Goal: Communication & Community: Answer question/provide support

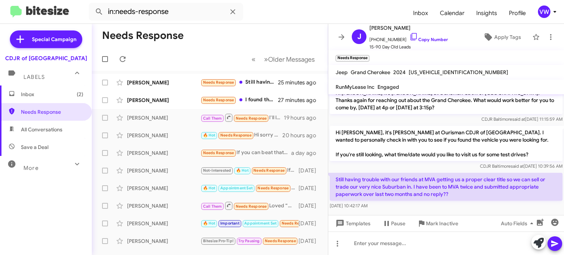
scroll to position [582, 0]
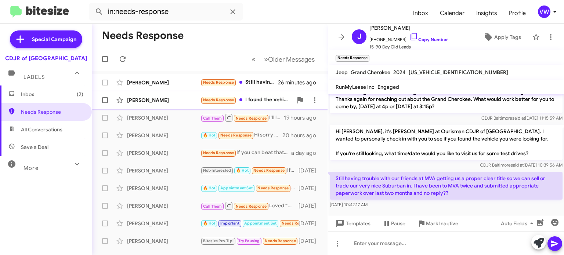
click at [223, 102] on span "Needs Response" at bounding box center [218, 100] width 31 height 5
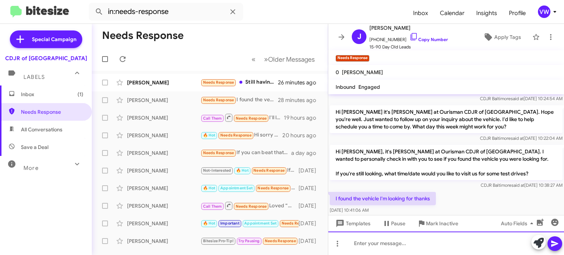
drag, startPoint x: 421, startPoint y: 241, endPoint x: 417, endPoint y: 251, distance: 10.2
click at [421, 241] on div at bounding box center [446, 243] width 236 height 23
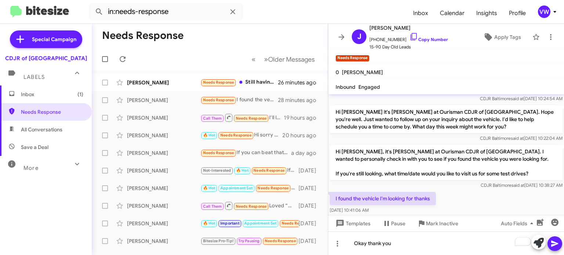
click at [557, 245] on icon at bounding box center [554, 243] width 9 height 9
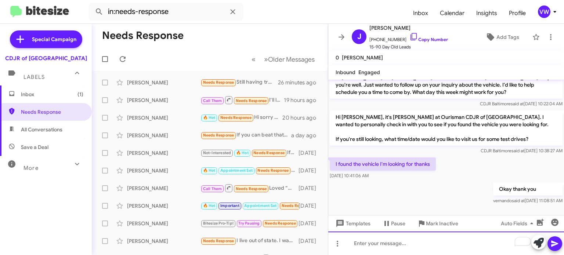
scroll to position [42, 0]
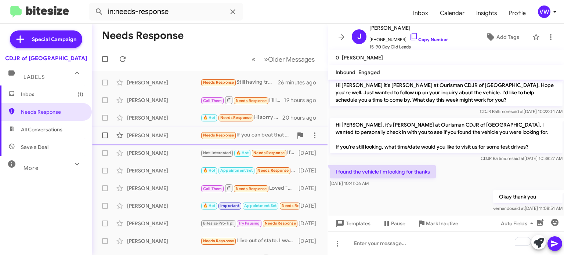
click at [223, 134] on span "Needs Response" at bounding box center [218, 135] width 31 height 5
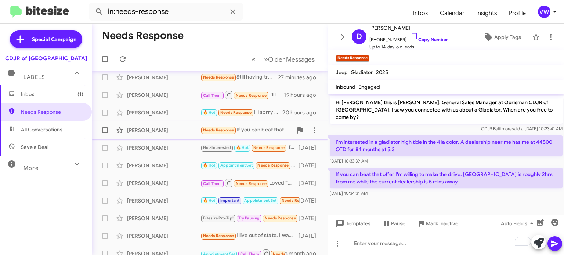
scroll to position [4, 0]
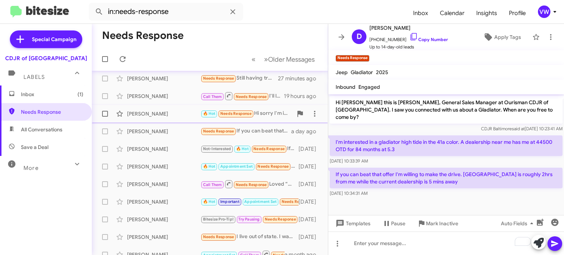
click at [234, 116] on small "Needs Response" at bounding box center [235, 113] width 34 height 7
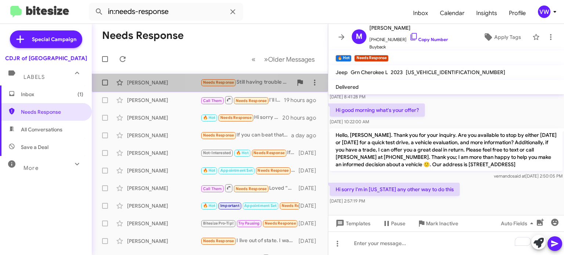
click at [223, 81] on span "Needs Response" at bounding box center [218, 82] width 31 height 5
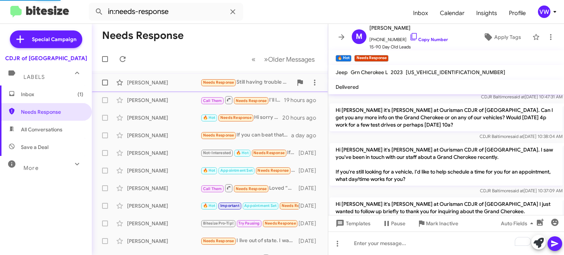
scroll to position [582, 0]
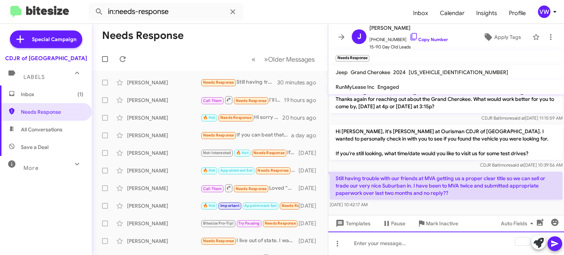
click at [376, 247] on div "To enrich screen reader interactions, please activate Accessibility in Grammarl…" at bounding box center [446, 243] width 236 height 23
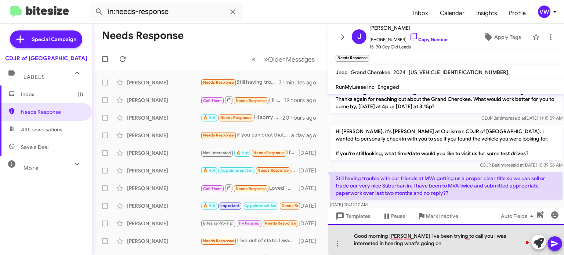
click at [529, 236] on div "Good morning [PERSON_NAME] i've been trying to call you I was interested in hea…" at bounding box center [446, 239] width 236 height 31
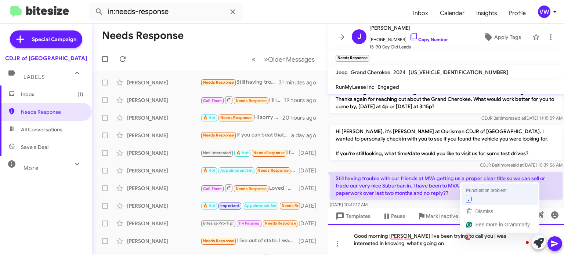
click at [481, 204] on div "Punctuation problem . I Dismiss See more in Grammarly" at bounding box center [499, 207] width 79 height 51
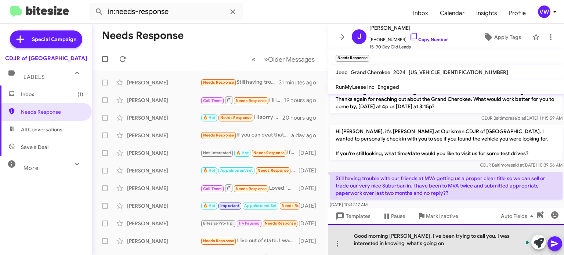
click at [421, 244] on div "Good morning [PERSON_NAME], I've been trying to call you. I was interested in k…" at bounding box center [446, 239] width 236 height 31
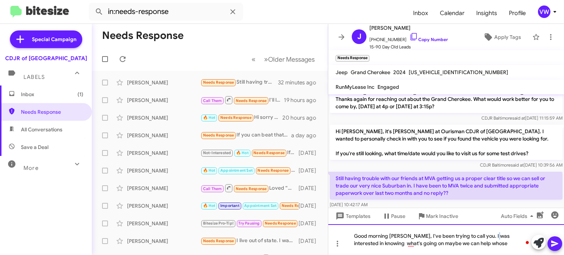
click at [490, 239] on div "Good morning [PERSON_NAME], I've been trying to call you. I was interested in k…" at bounding box center [446, 239] width 236 height 31
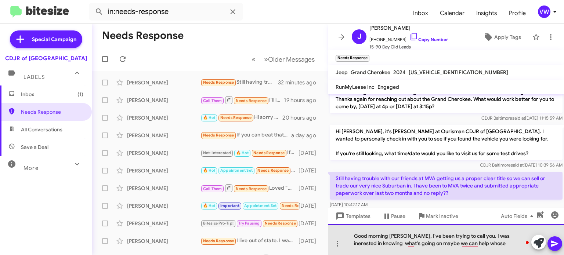
click at [486, 248] on div "Good morning [PERSON_NAME], I've been trying to call you. I was inerested in kn…" at bounding box center [446, 239] width 236 height 31
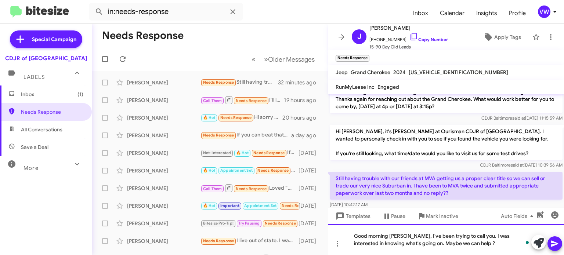
click at [472, 244] on div "Good morning [PERSON_NAME], I've been trying to call you. I was interested in k…" at bounding box center [446, 239] width 236 height 31
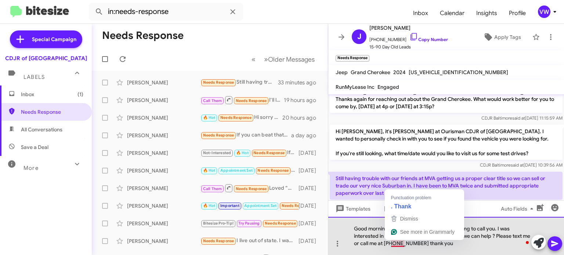
click at [401, 244] on div "Good morning [PERSON_NAME], I've been trying to call you. I was interested in k…" at bounding box center [446, 236] width 236 height 38
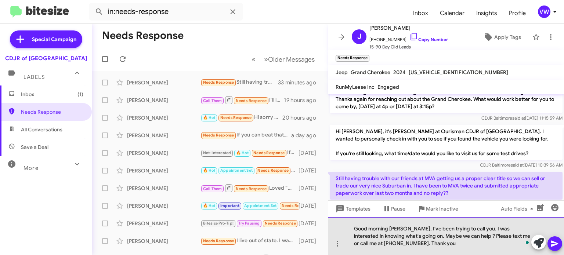
click at [438, 241] on div "Good morning [PERSON_NAME], I've been trying to call you. I was interested in k…" at bounding box center [446, 236] width 236 height 38
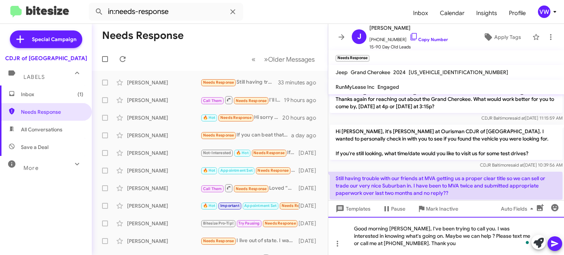
click at [390, 242] on div "Good morning [PERSON_NAME], I've been trying to call you. I was interested in k…" at bounding box center [446, 236] width 236 height 38
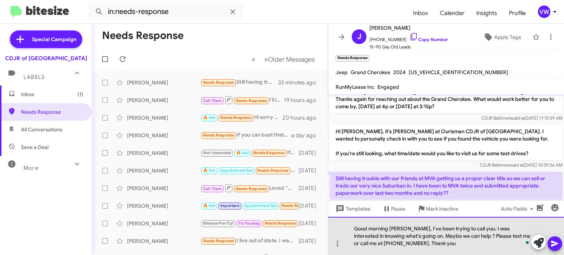
click at [389, 242] on div "Good morning [PERSON_NAME], I've been trying to call you. I was interested in k…" at bounding box center [446, 236] width 236 height 38
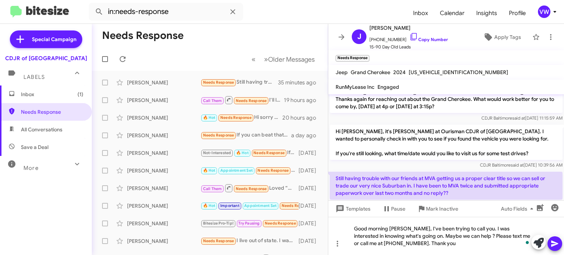
click at [557, 243] on icon at bounding box center [554, 243] width 9 height 9
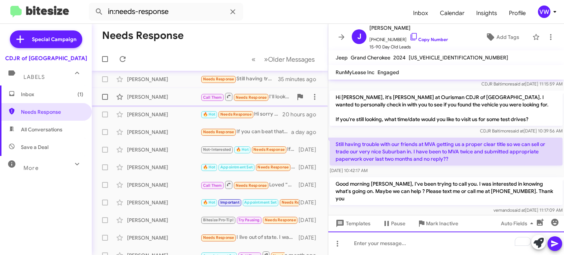
scroll to position [0, 0]
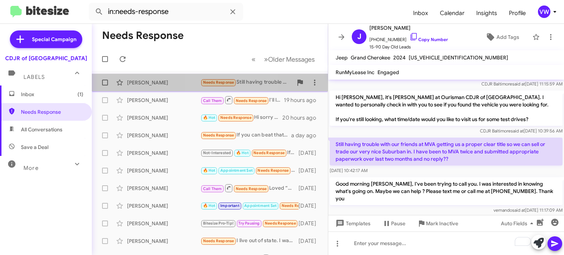
click at [218, 82] on span "Needs Response" at bounding box center [218, 82] width 31 height 5
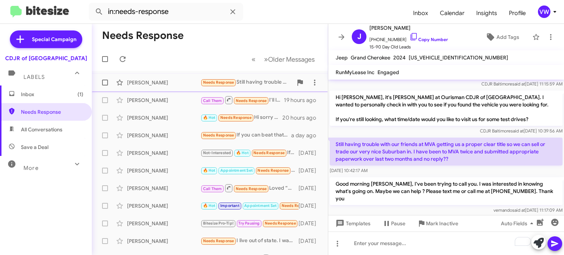
click at [221, 83] on span "Needs Response" at bounding box center [218, 82] width 31 height 5
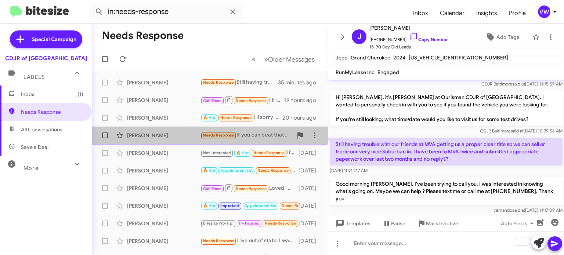
click at [219, 137] on span "Needs Response" at bounding box center [218, 135] width 31 height 5
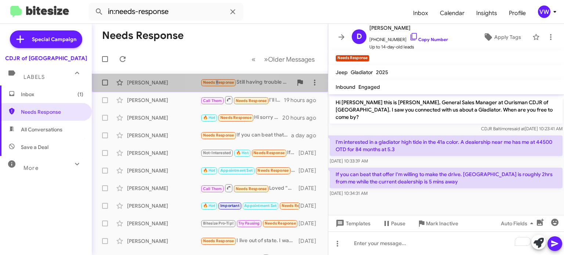
click at [215, 84] on span "Needs Response" at bounding box center [218, 82] width 31 height 5
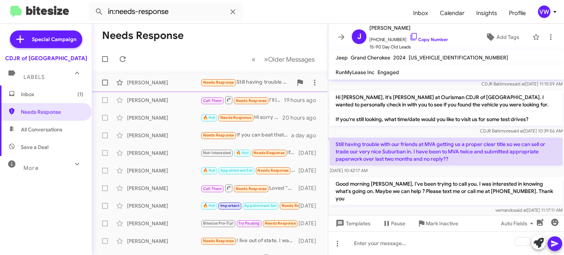
click at [234, 80] on span "Needs Response" at bounding box center [218, 82] width 31 height 5
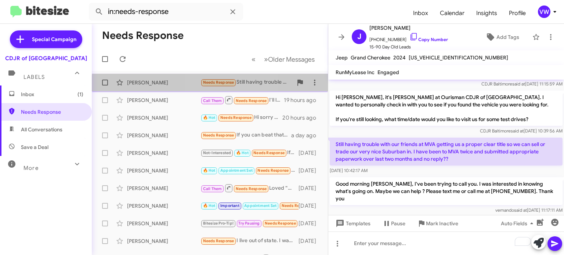
click at [230, 85] on small "Needs Response" at bounding box center [218, 82] width 34 height 7
